Goal: Information Seeking & Learning: Learn about a topic

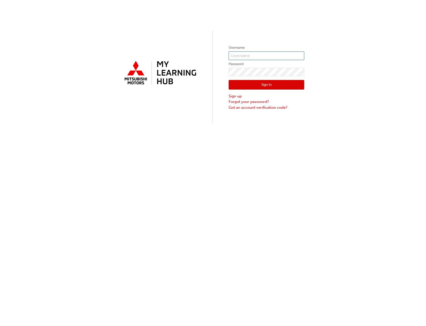
click at [267, 55] on input "text" at bounding box center [267, 55] width 76 height 9
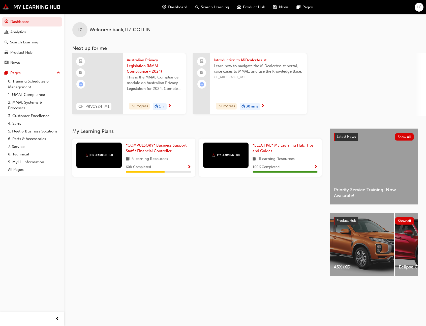
click at [170, 100] on div "In Progress 1 hr" at bounding box center [154, 107] width 63 height 16
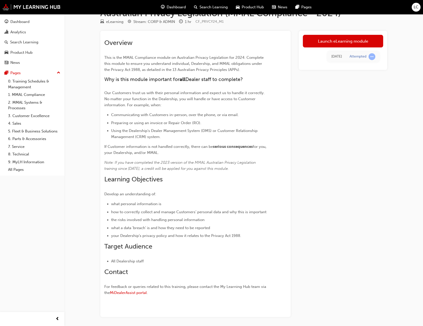
scroll to position [34, 0]
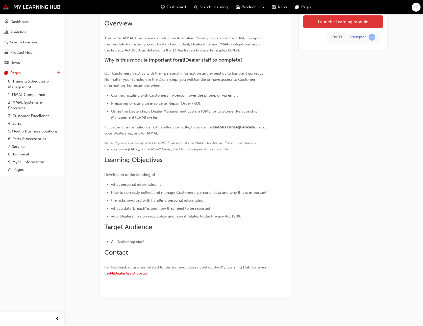
click at [331, 19] on link "Launch eLearning module" at bounding box center [343, 21] width 80 height 13
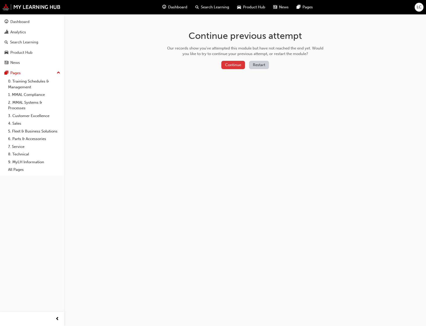
click at [241, 63] on button "Continue" at bounding box center [234, 65] width 24 height 8
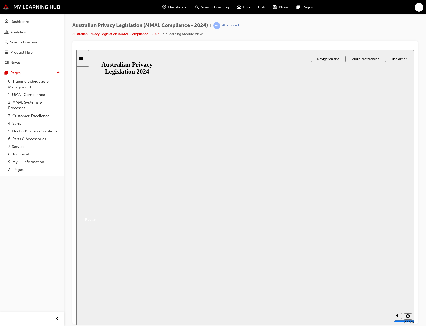
click at [96, 210] on button "Resume" at bounding box center [86, 213] width 20 height 7
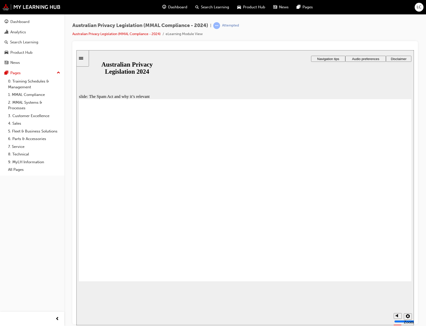
radio input "true"
drag, startPoint x: 211, startPoint y: 198, endPoint x: 244, endPoint y: 203, distance: 33.3
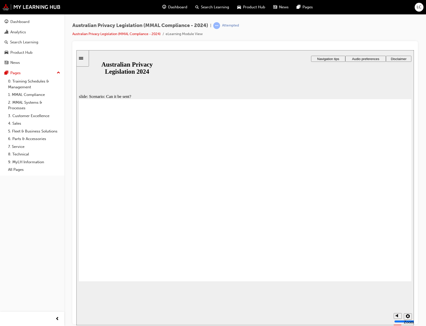
radio input "true"
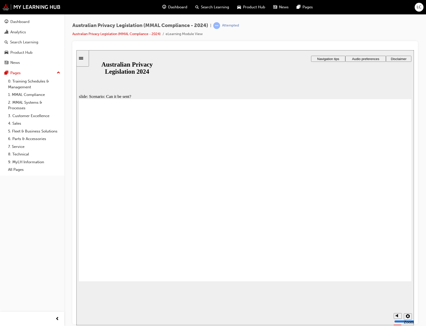
radio input "true"
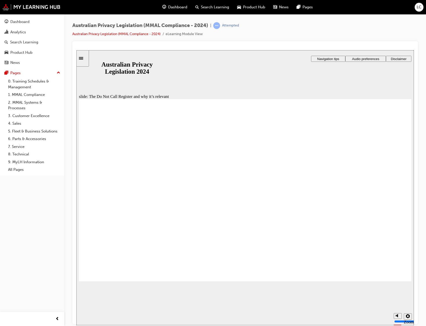
radio input "true"
drag, startPoint x: 251, startPoint y: 238, endPoint x: 289, endPoint y: 217, distance: 42.9
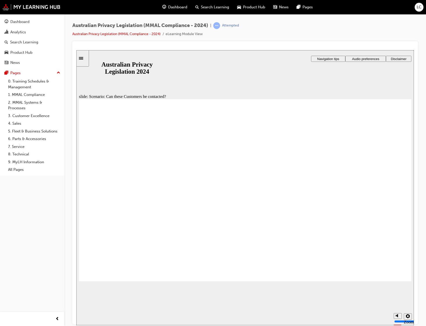
drag, startPoint x: 233, startPoint y: 224, endPoint x: 289, endPoint y: 266, distance: 70.2
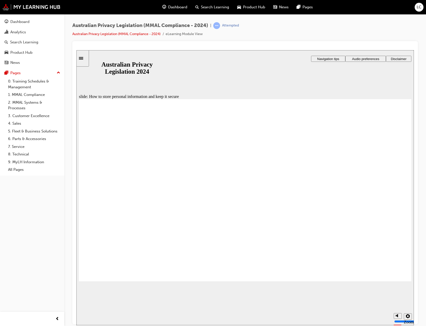
radio input "true"
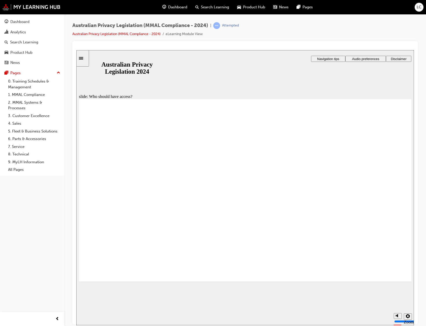
click at [343, 36] on div "Australian Privacy Legislation (MMAL Compliance - 2024) | Attempted Australian …" at bounding box center [245, 31] width 346 height 19
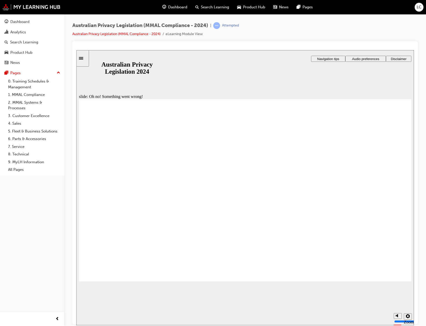
radio input "true"
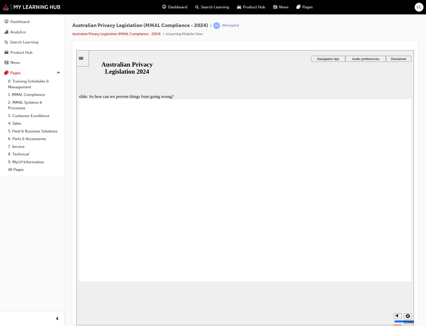
drag, startPoint x: 157, startPoint y: 173, endPoint x: 162, endPoint y: 171, distance: 4.9
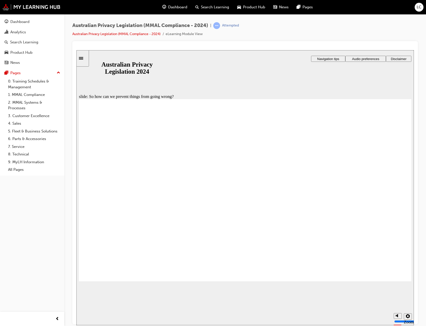
drag, startPoint x: 389, startPoint y: 270, endPoint x: 282, endPoint y: 188, distance: 134.9
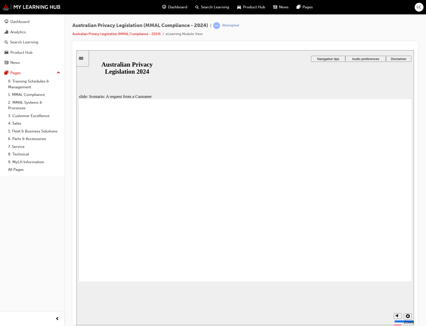
radio input "true"
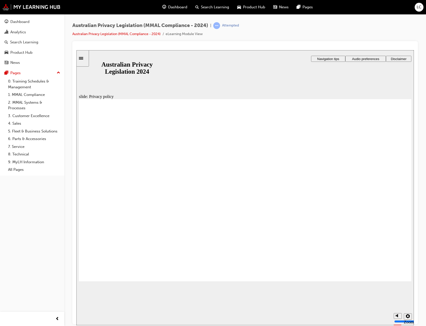
checkbox input "true"
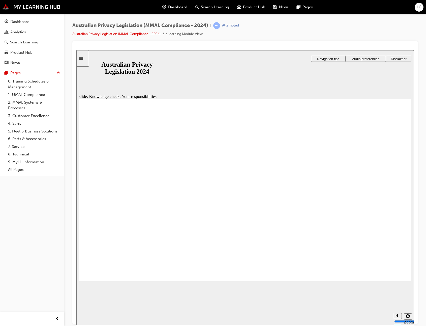
checkbox input "false"
checkbox input "true"
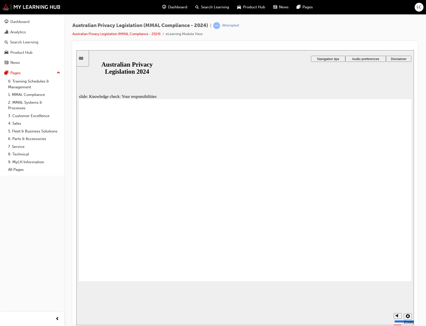
checkbox input "true"
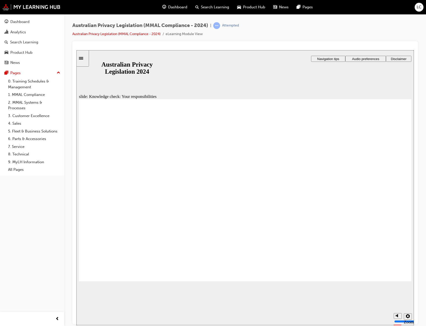
click at [273, 64] on div "slide: Question 6 Rectangle 1 Rectangle 3 Right Triangle 1 Right Triangle 3 Par…" at bounding box center [245, 187] width 338 height 275
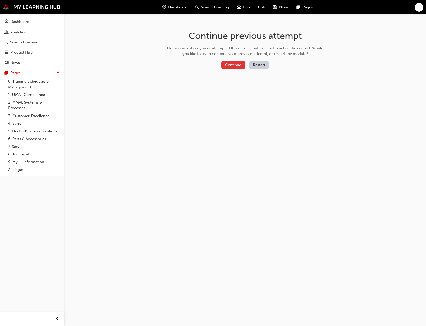
click at [238, 63] on button "Continue" at bounding box center [234, 65] width 24 height 8
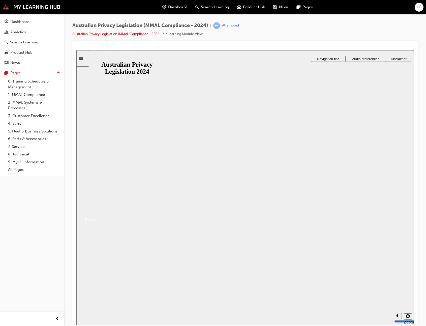
click at [96, 210] on button "Resume" at bounding box center [86, 213] width 20 height 7
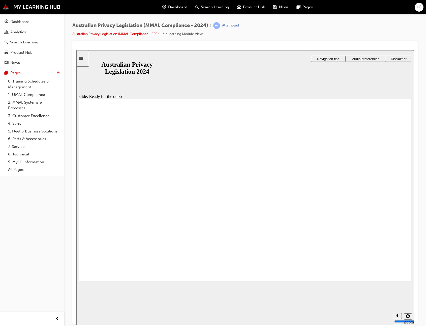
radio input "true"
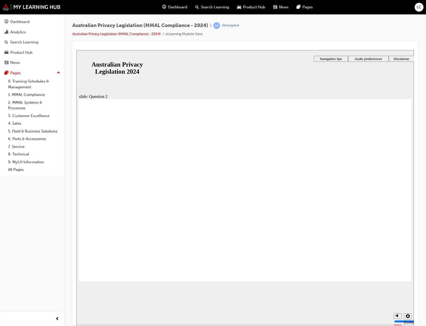
radio input "true"
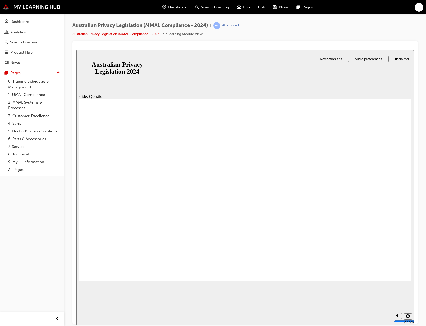
radio input "true"
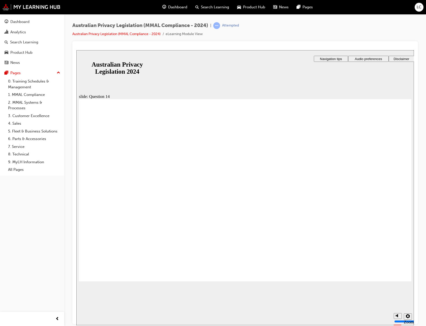
radio input "true"
drag, startPoint x: 99, startPoint y: 152, endPoint x: 160, endPoint y: 149, distance: 60.9
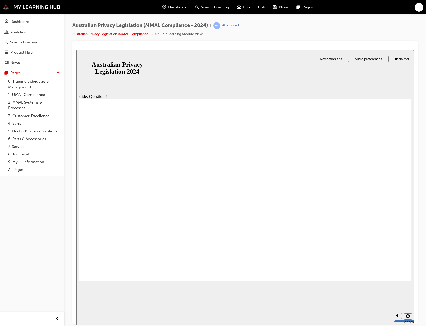
radio input "true"
drag, startPoint x: 108, startPoint y: 148, endPoint x: 213, endPoint y: 145, distance: 104.7
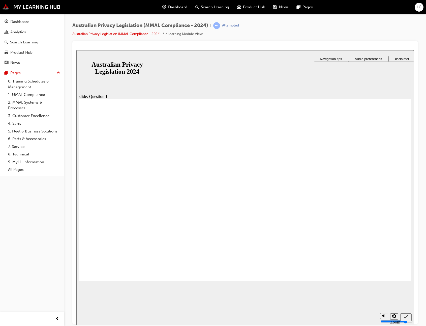
radio input "true"
drag, startPoint x: 192, startPoint y: 211, endPoint x: 122, endPoint y: 262, distance: 86.6
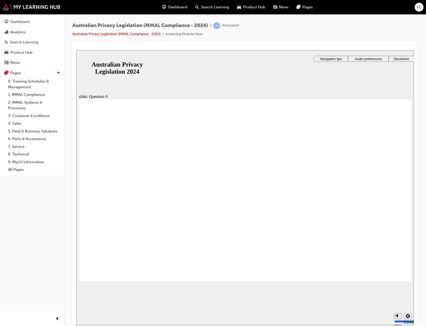
drag, startPoint x: 325, startPoint y: 216, endPoint x: 373, endPoint y: 217, distance: 47.4
drag, startPoint x: 350, startPoint y: 228, endPoint x: 362, endPoint y: 226, distance: 12.4
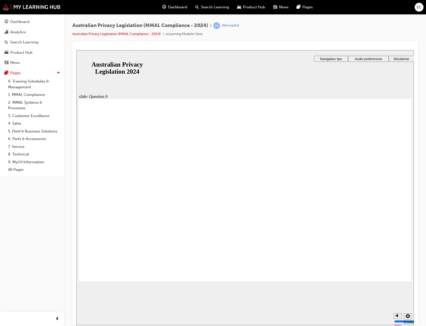
drag, startPoint x: 347, startPoint y: 229, endPoint x: 379, endPoint y: 229, distance: 31.8
radio input "true"
